Goal: Information Seeking & Learning: Learn about a topic

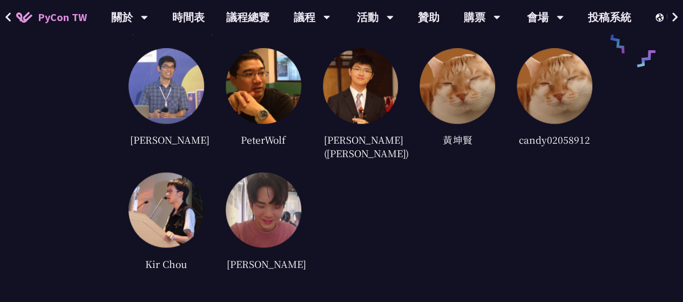
scroll to position [2624, 0]
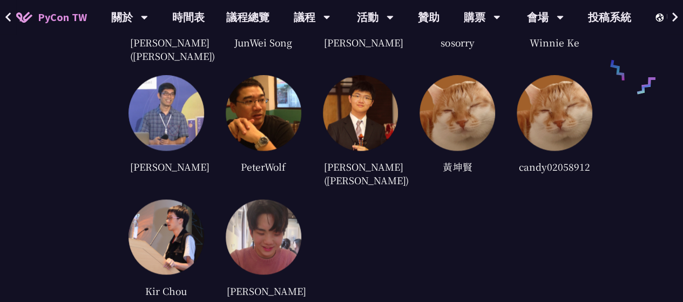
click at [348, 103] on img at bounding box center [361, 113] width 76 height 76
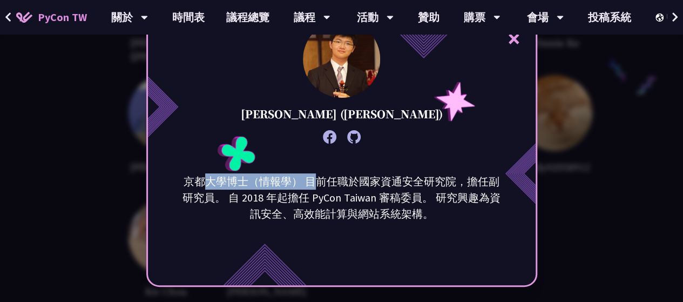
drag, startPoint x: 207, startPoint y: 181, endPoint x: 320, endPoint y: 184, distance: 112.9
click at [320, 184] on p "京都大學博士（情報學） 目前任職於國家資通安全研究院，擔任副研究員。 自 2018 年起擔任 PyCon Taiwan 審稿委員。 研究興趣為資訊安全、高效能…" at bounding box center [342, 197] width 326 height 49
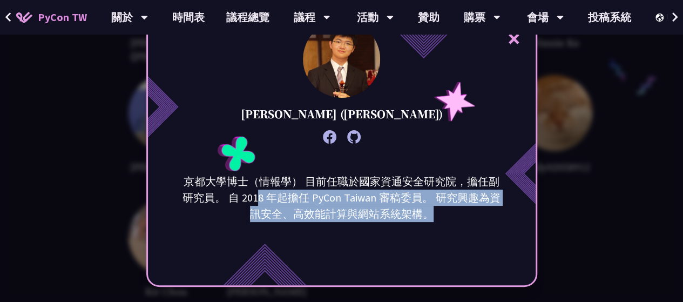
drag, startPoint x: 261, startPoint y: 202, endPoint x: 442, endPoint y: 219, distance: 181.6
click at [442, 219] on p "京都大學博士（情報學） 目前任職於國家資通安全研究院，擔任副研究員。 自 2018 年起擔任 PyCon Taiwan 審稿委員。 研究興趣為資訊安全、高效能…" at bounding box center [342, 197] width 326 height 49
click at [578, 200] on div "× [PERSON_NAME]) 京都大學博士（情報學） 目前任職於國家資通安全研究院，擔任副研究員。 自 2018 年起擔任 PyCon Taiwan 審稿…" at bounding box center [341, 151] width 683 height 302
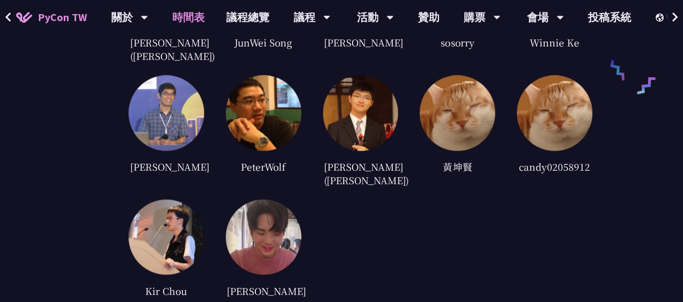
click at [191, 16] on link "時間表" at bounding box center [188, 17] width 54 height 35
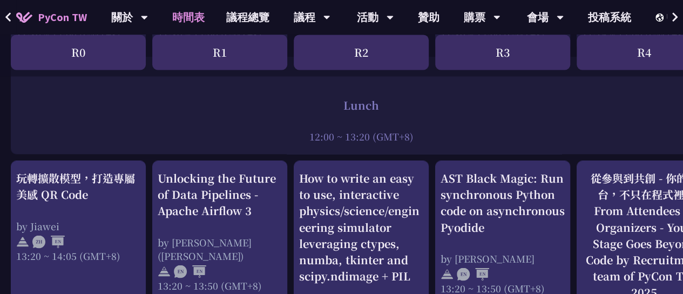
scroll to position [812, 0]
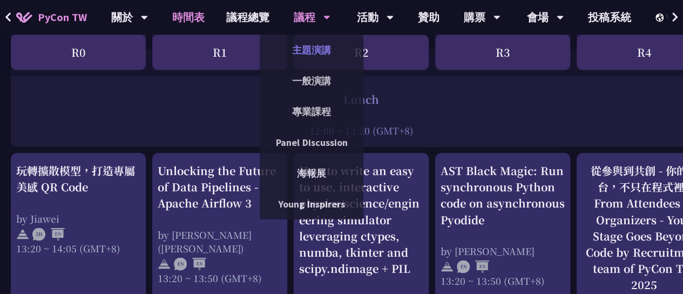
click at [310, 57] on link "主題演講" at bounding box center [312, 49] width 104 height 25
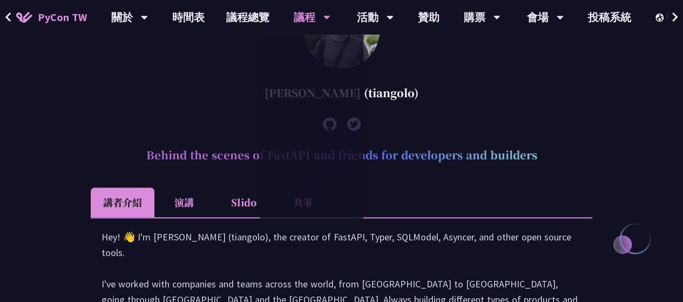
scroll to position [343, 0]
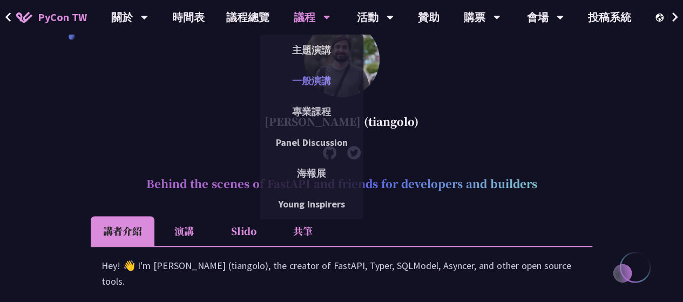
click at [311, 86] on link "一般演講" at bounding box center [312, 80] width 104 height 25
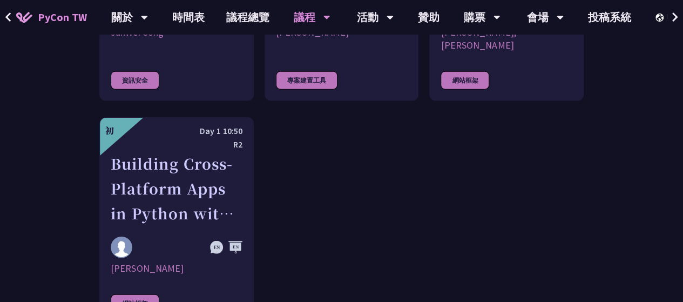
scroll to position [3484, 0]
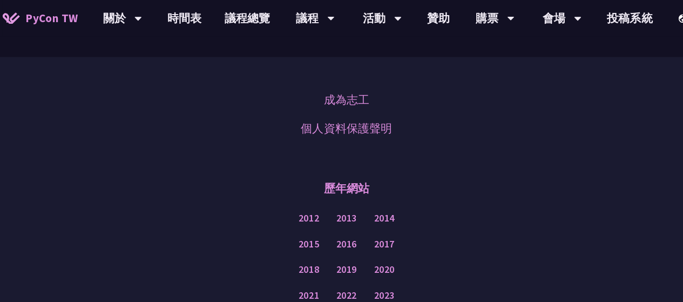
scroll to position [1275, 0]
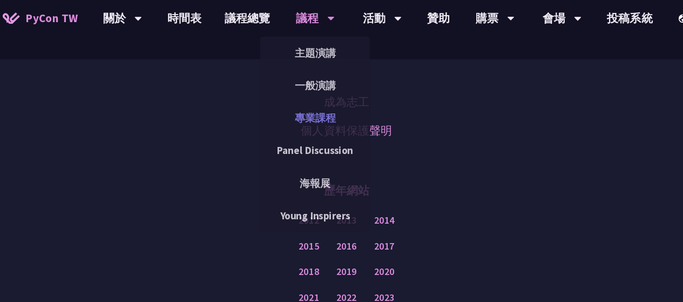
click at [313, 110] on link "專業課程" at bounding box center [312, 111] width 104 height 25
